Goal: Information Seeking & Learning: Learn about a topic

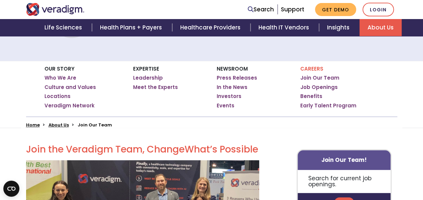
scroll to position [100, 0]
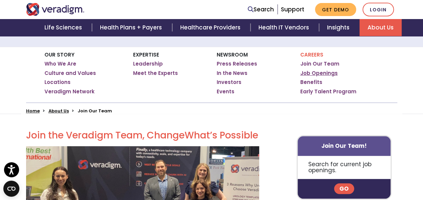
click at [315, 73] on link "Job Openings" at bounding box center [318, 73] width 37 height 7
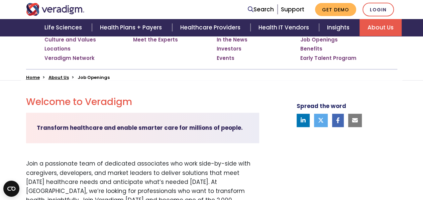
scroll to position [267, 0]
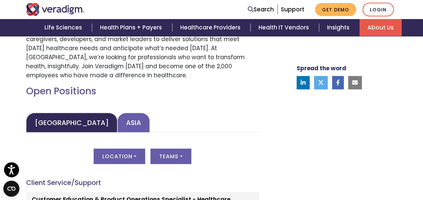
click at [117, 113] on link "Asia" at bounding box center [133, 123] width 32 height 20
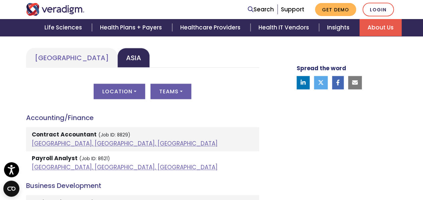
scroll to position [334, 0]
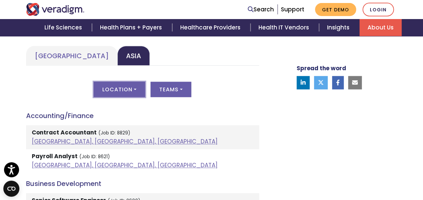
click at [138, 82] on button "Location" at bounding box center [119, 89] width 51 height 15
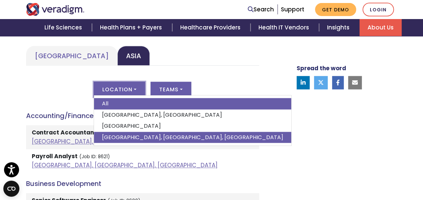
click at [120, 132] on link "[GEOGRAPHIC_DATA], [GEOGRAPHIC_DATA], [GEOGRAPHIC_DATA]" at bounding box center [192, 137] width 197 height 11
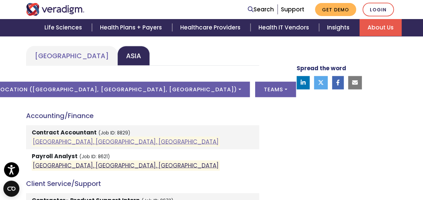
click at [56, 161] on link "[GEOGRAPHIC_DATA], [GEOGRAPHIC_DATA], [GEOGRAPHIC_DATA]" at bounding box center [126, 165] width 186 height 8
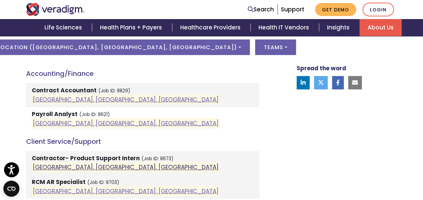
scroll to position [401, 0]
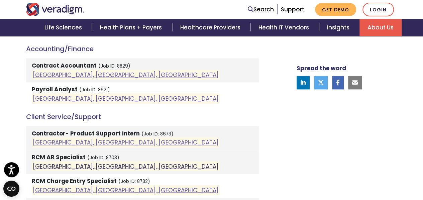
click at [60, 162] on link "[GEOGRAPHIC_DATA], [GEOGRAPHIC_DATA], [GEOGRAPHIC_DATA]" at bounding box center [126, 166] width 186 height 8
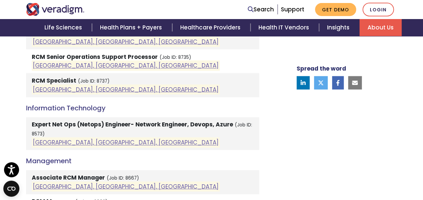
scroll to position [602, 0]
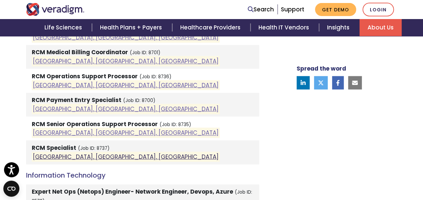
click at [64, 152] on link "[GEOGRAPHIC_DATA], [GEOGRAPHIC_DATA], [GEOGRAPHIC_DATA]" at bounding box center [126, 156] width 186 height 8
